Goal: Check status

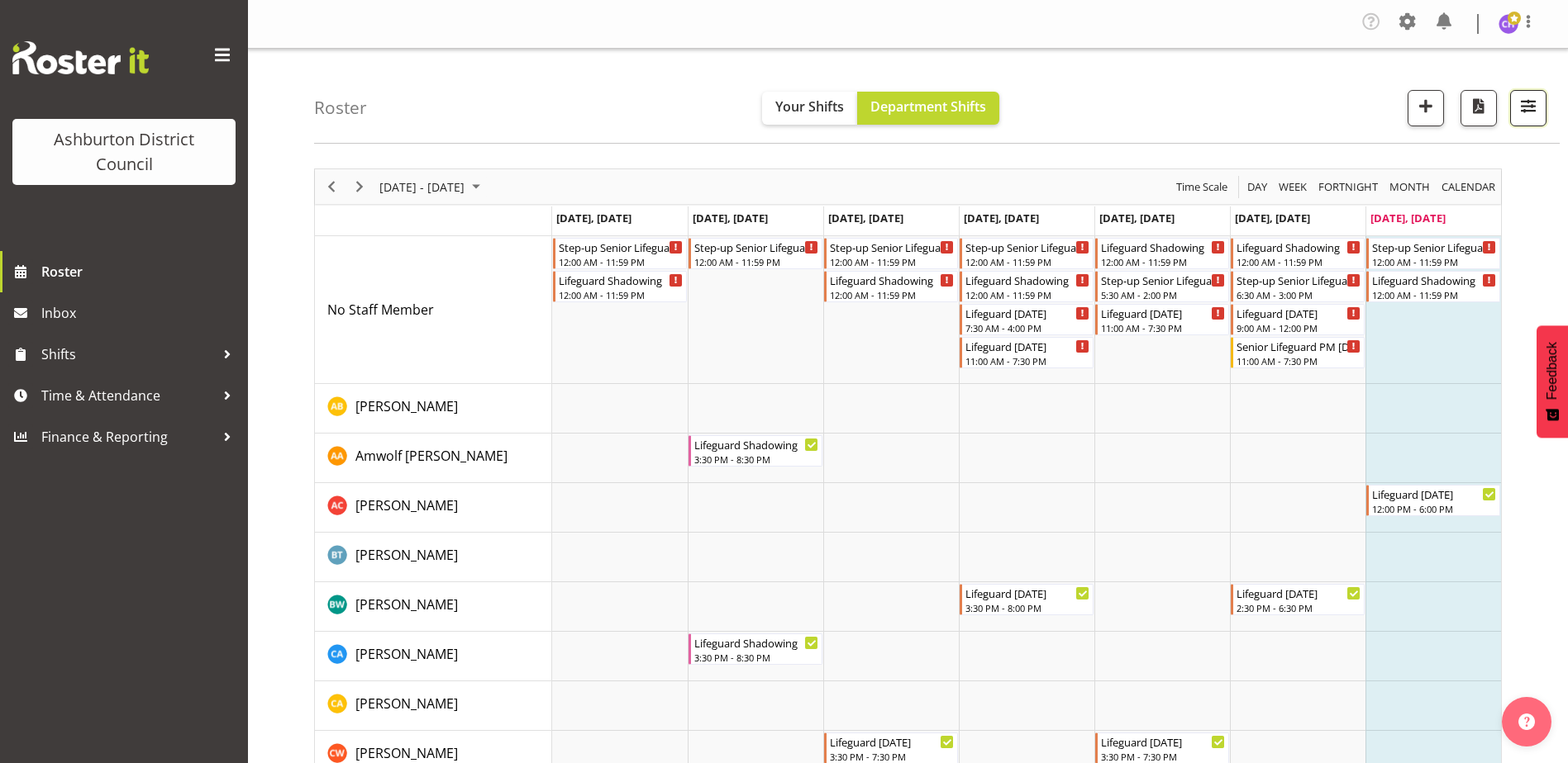
click at [1515, 122] on button "button" at bounding box center [1527, 108] width 36 height 36
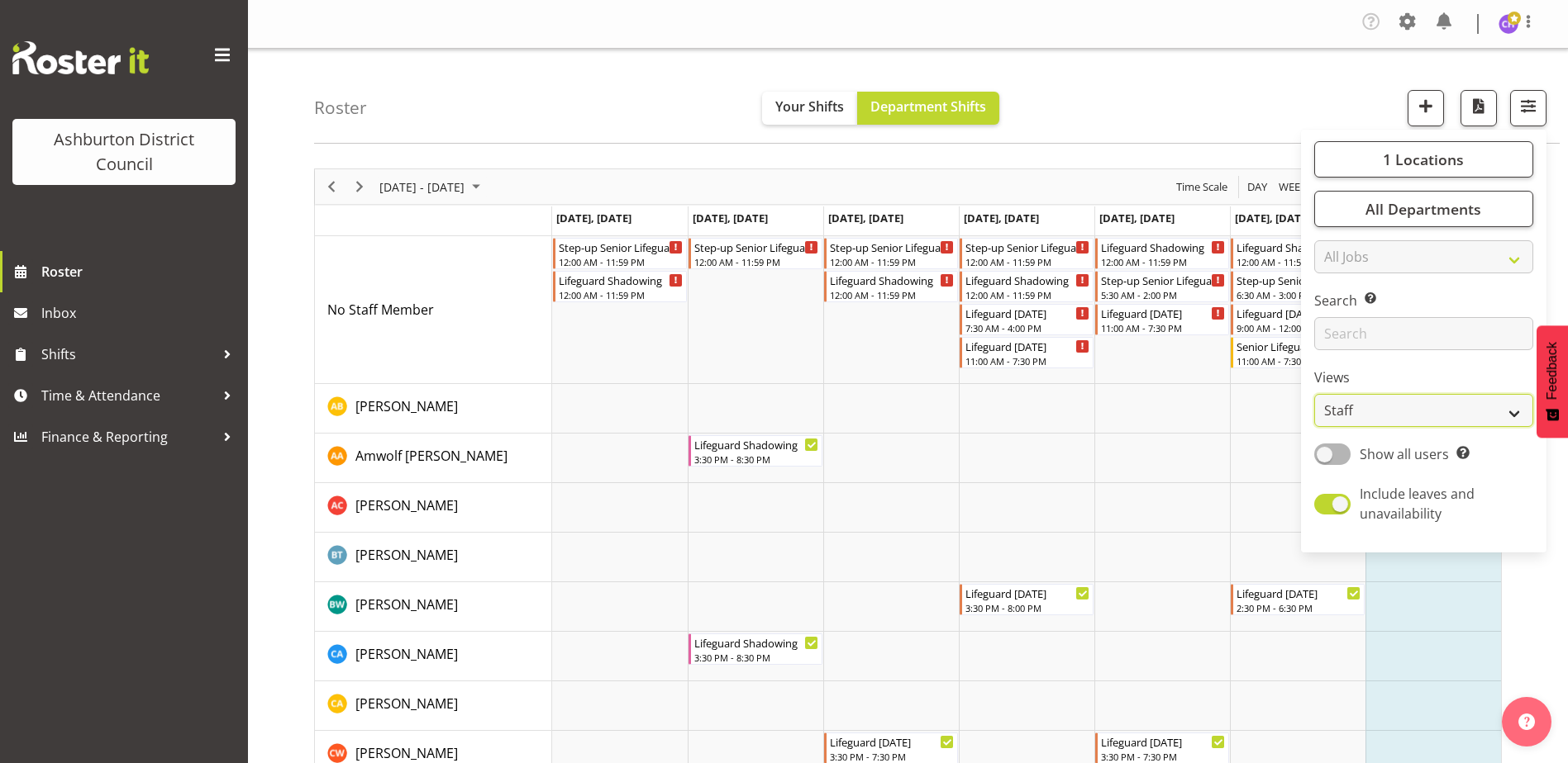
click at [1359, 421] on select "Staff Role Shift - Horizontal Shift - Vertical Staff - Location" at bounding box center [1423, 410] width 219 height 33
select select "shift"
click at [1314, 394] on select "Staff Role Shift - Horizontal Shift - Vertical Staff - Location" at bounding box center [1423, 410] width 219 height 33
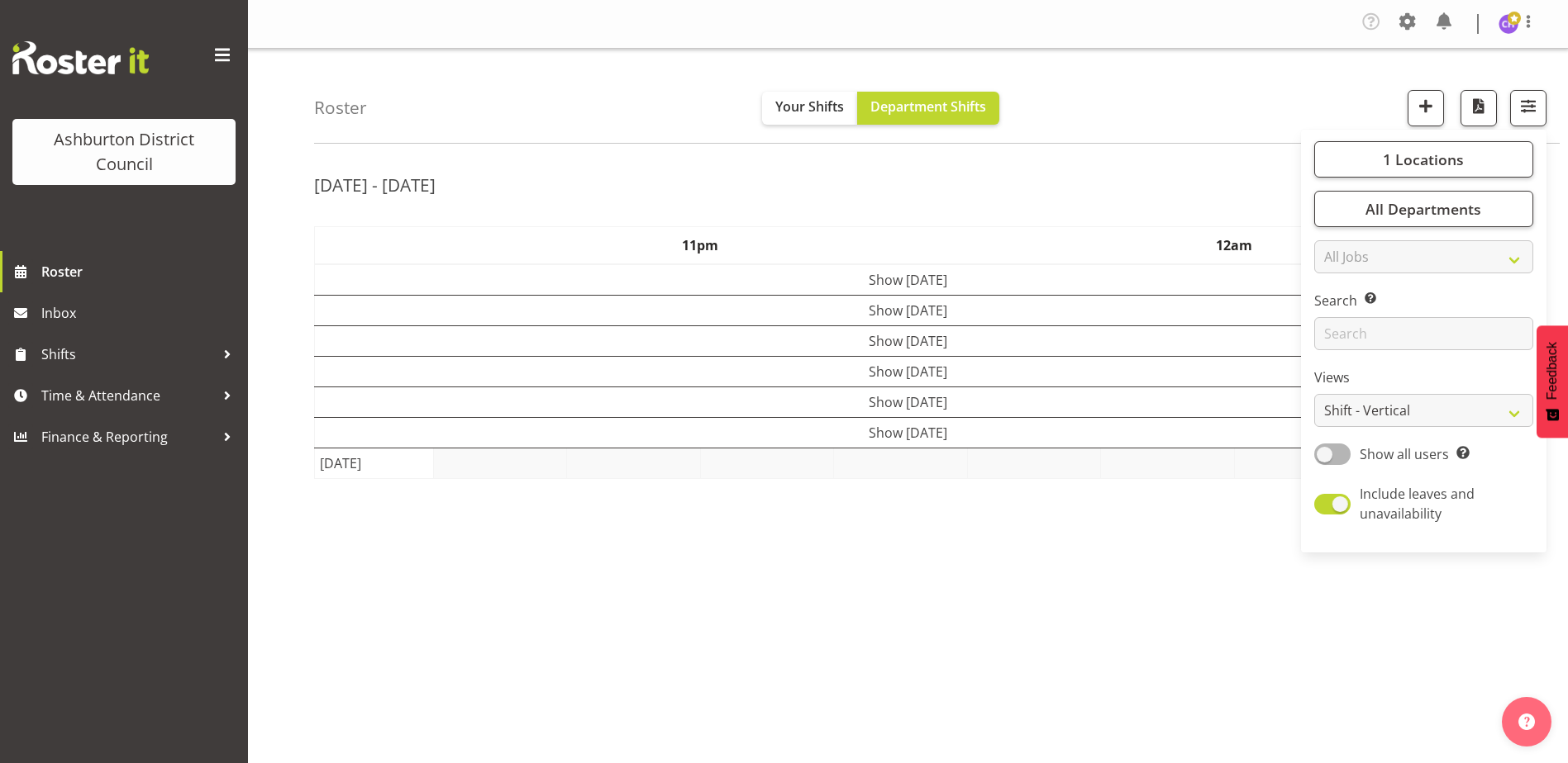
click at [1172, 85] on div "Roster Your Shifts Department Shifts 1 Locations [GEOGRAPHIC_DATA] [GEOGRAPHIC_…" at bounding box center [936, 96] width 1246 height 95
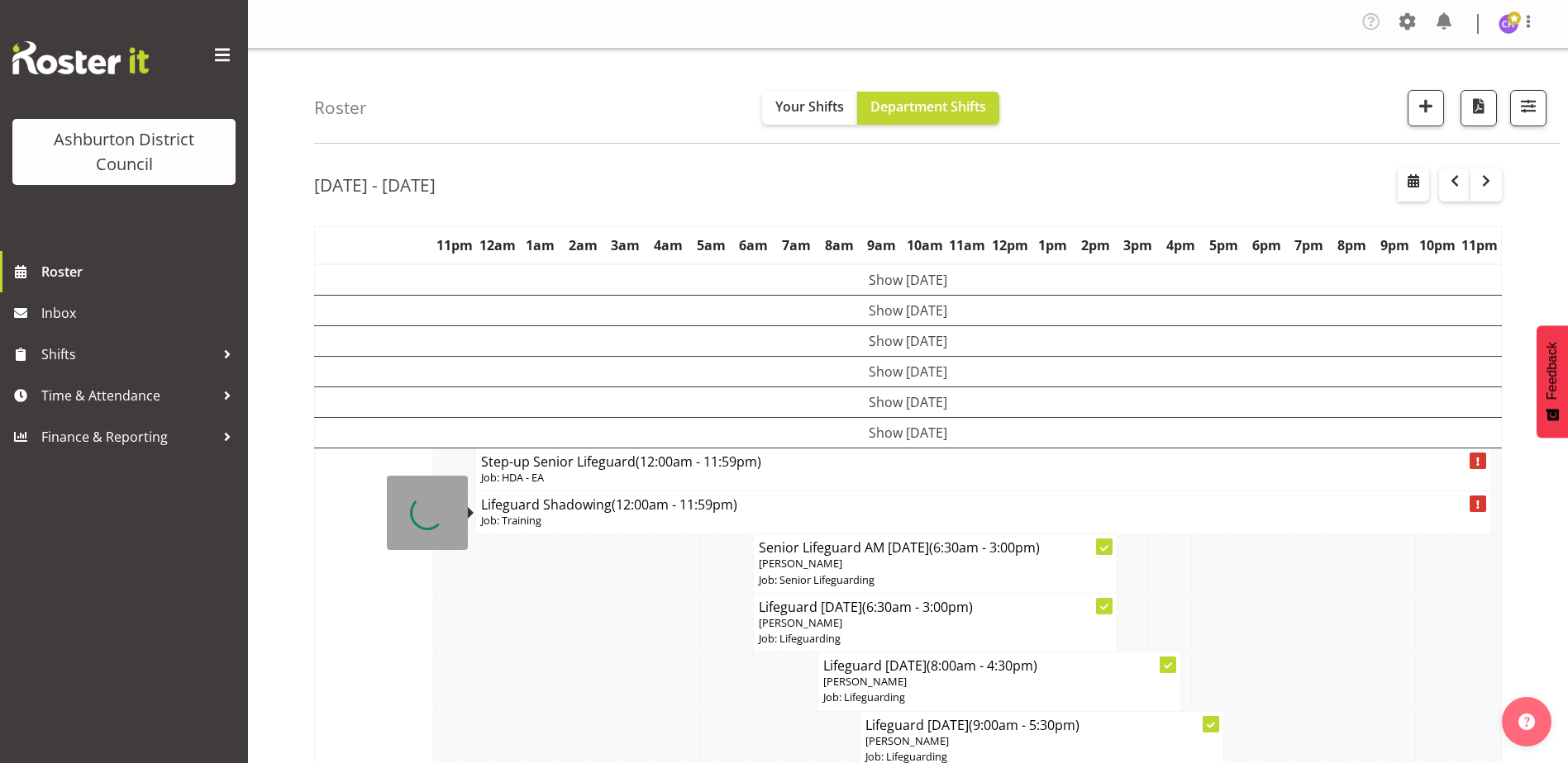
scroll to position [136, 0]
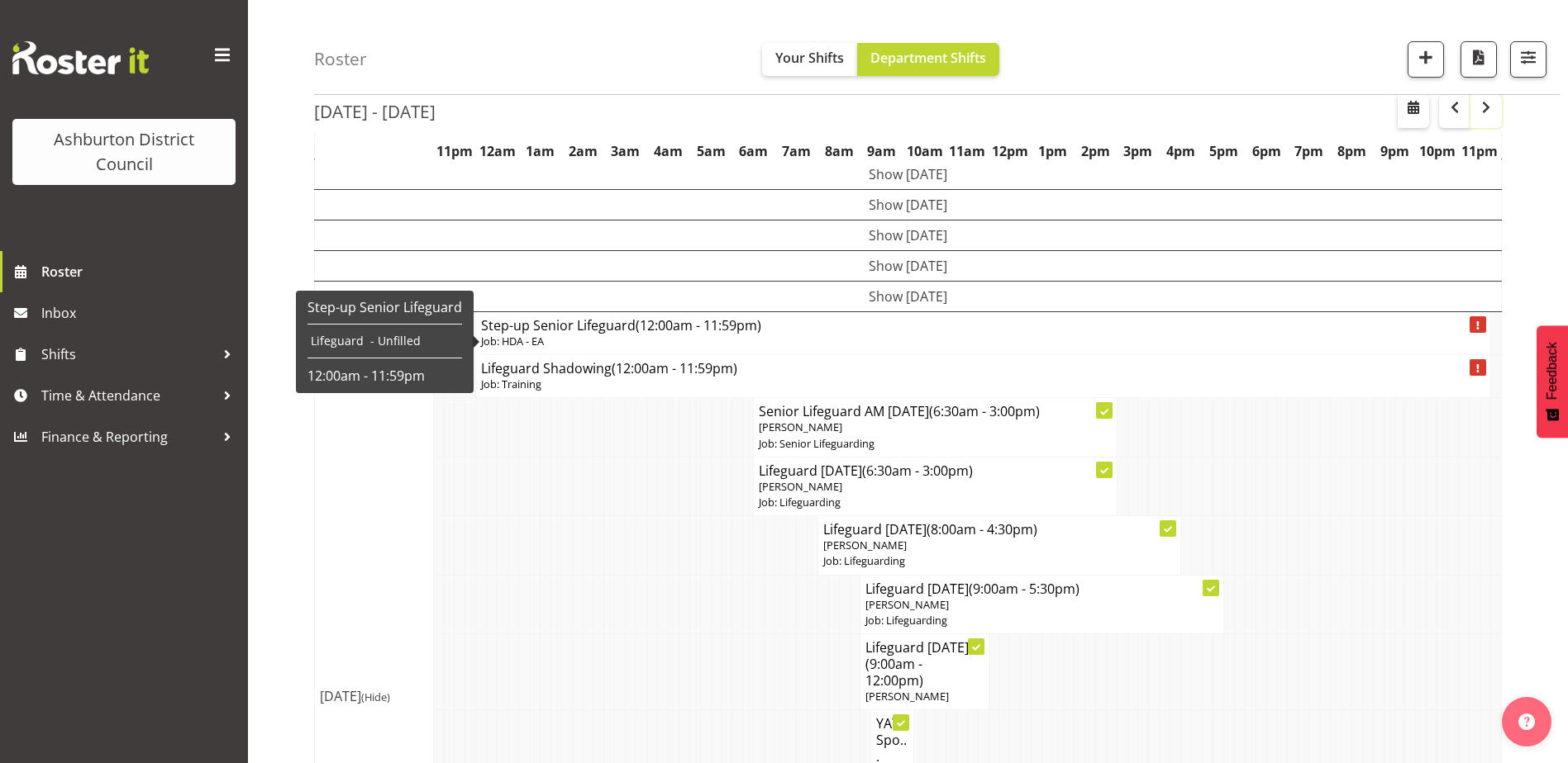
click at [1482, 114] on span "button" at bounding box center [1486, 107] width 20 height 19
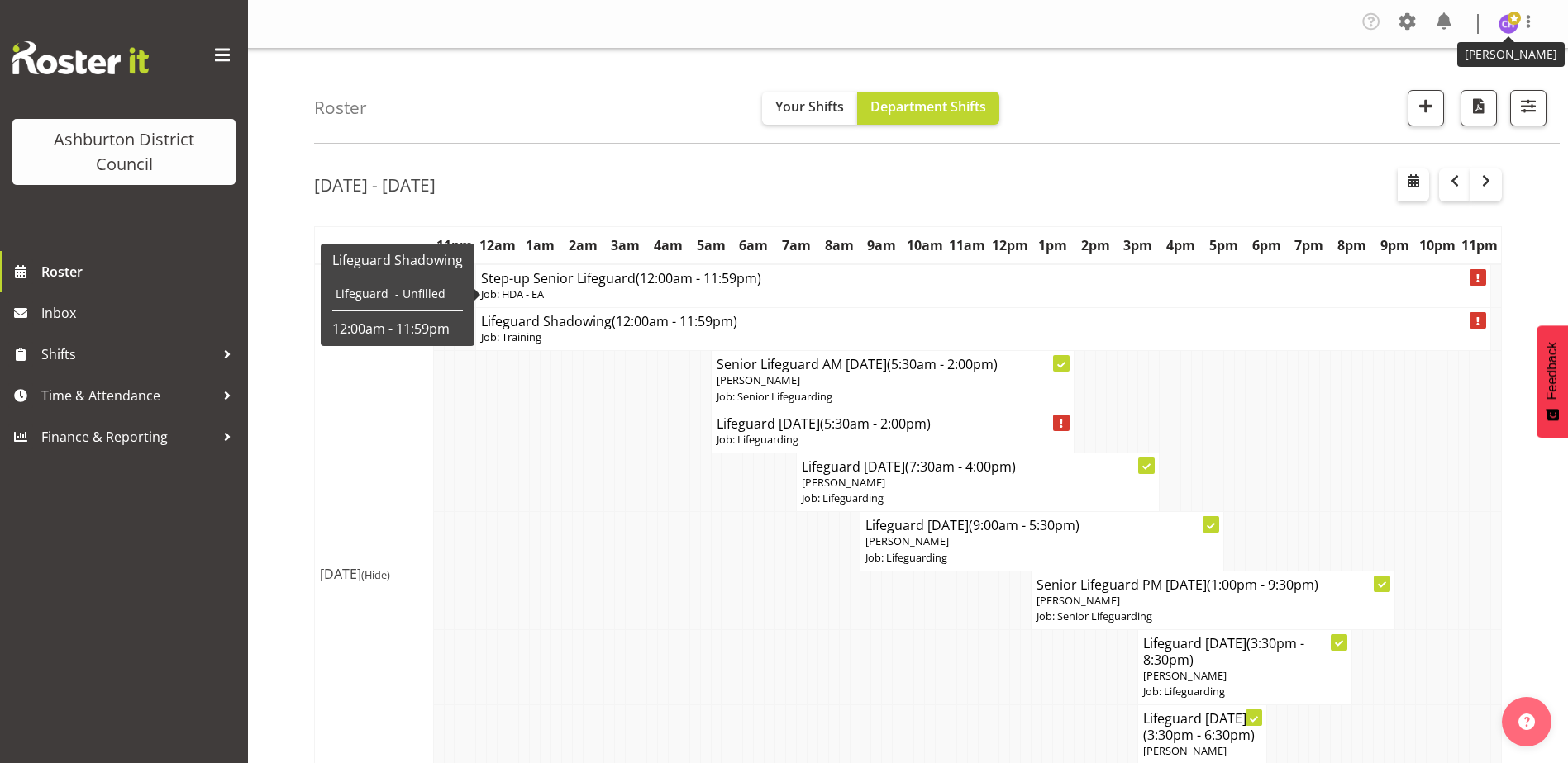
click at [1502, 22] on img at bounding box center [1508, 24] width 20 height 19
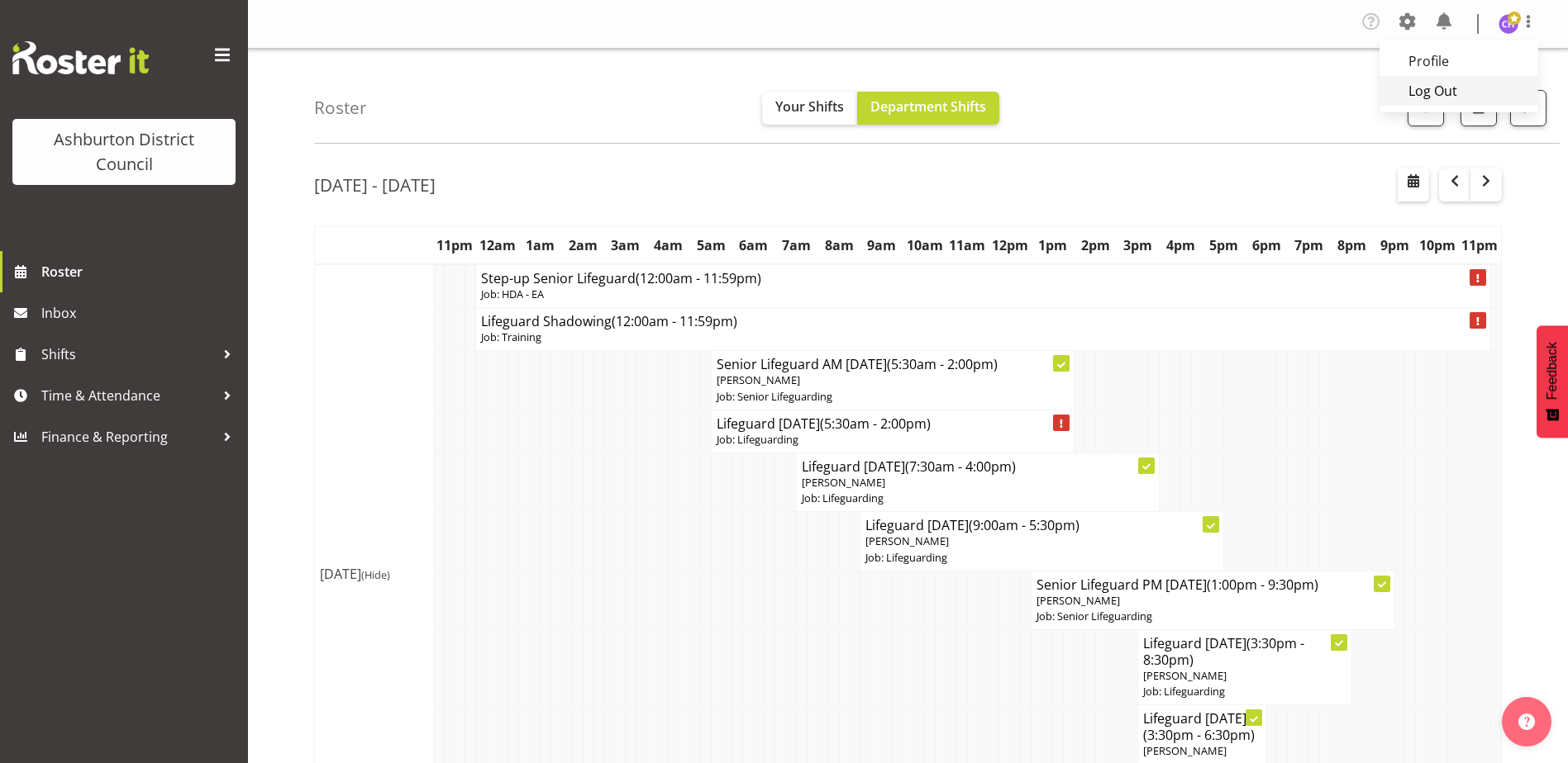
click at [1445, 93] on link "Log Out" at bounding box center [1458, 91] width 159 height 30
